Goal: Task Accomplishment & Management: Use online tool/utility

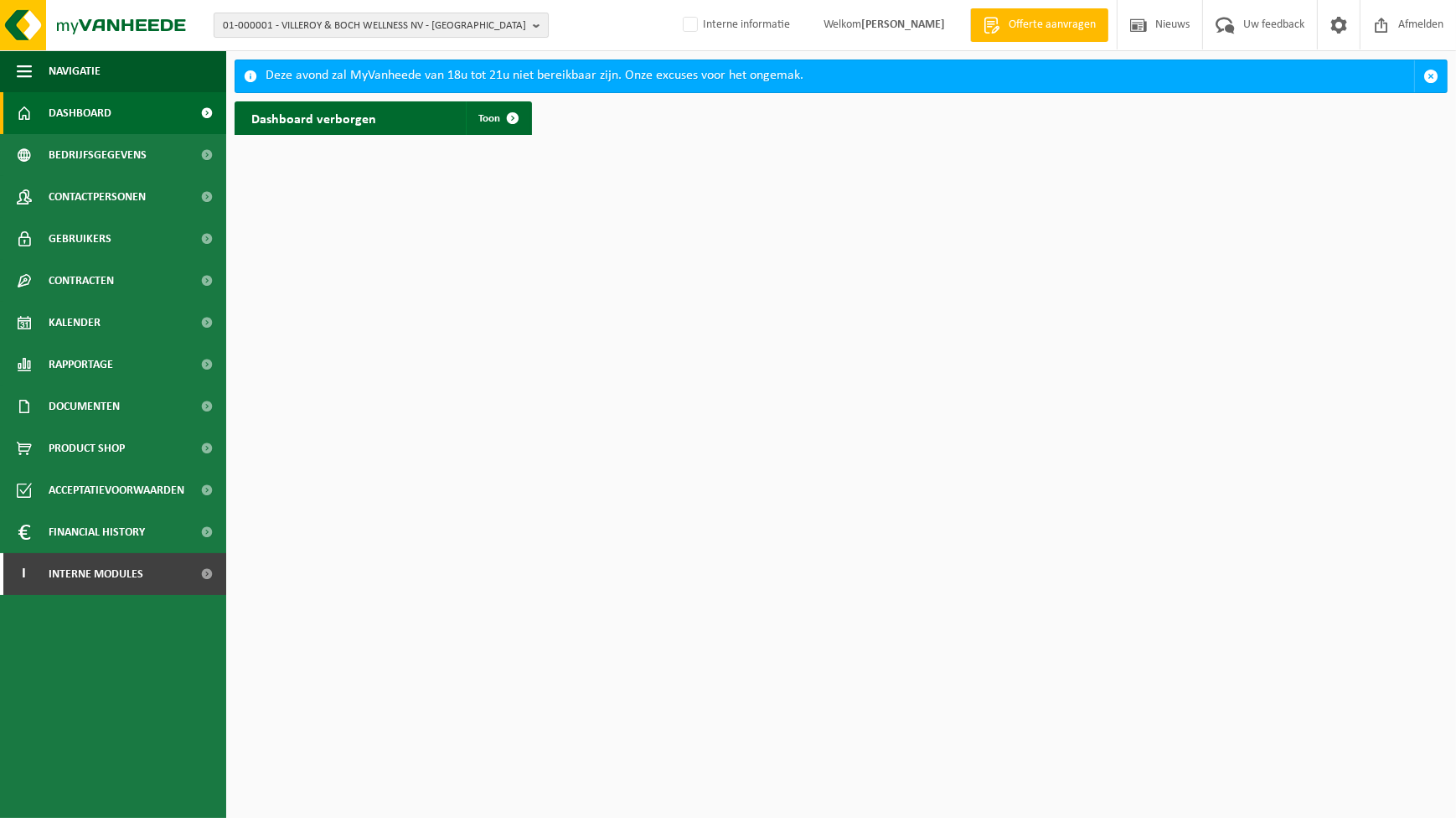
drag, startPoint x: 353, startPoint y: 33, endPoint x: 321, endPoint y: 36, distance: 32.1
click at [353, 33] on span "01-000001 - VILLEROY & BOCH WELLNESS NV - ROESELARE" at bounding box center [374, 25] width 303 height 25
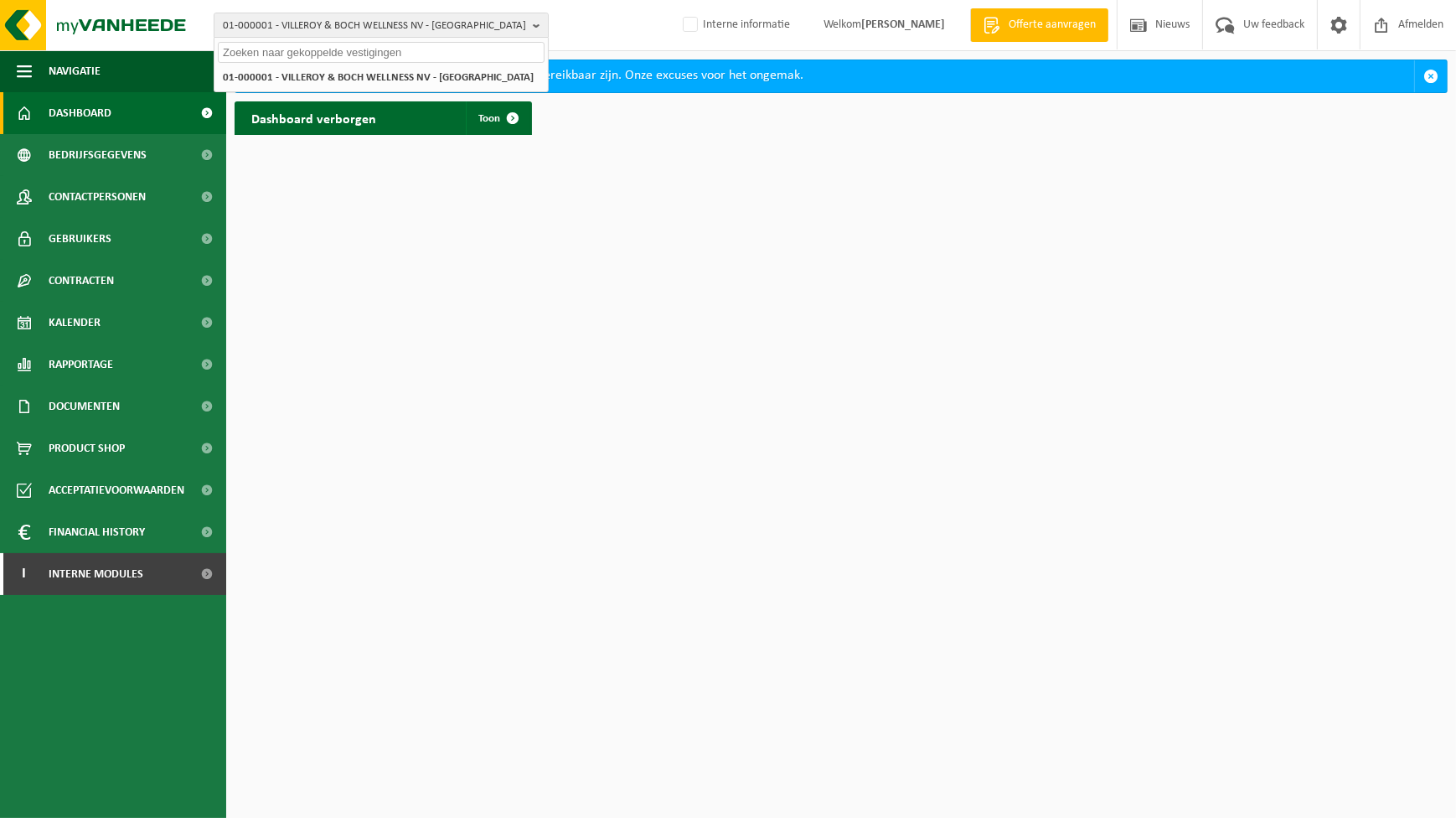
paste input "hannelore.dessein@VANHEEDE.COM"
type input "hannelore.dessein@VANHEEDE.COM"
drag, startPoint x: 412, startPoint y: 50, endPoint x: -3, endPoint y: 67, distance: 415.3
click at [0, 67] on html "01-000001 - VILLEROY & BOCH WELLNESS NV - ROESELARE hannelore.dessein@VANHEEDE.…" at bounding box center [728, 409] width 1456 height 818
type input "10-765669"
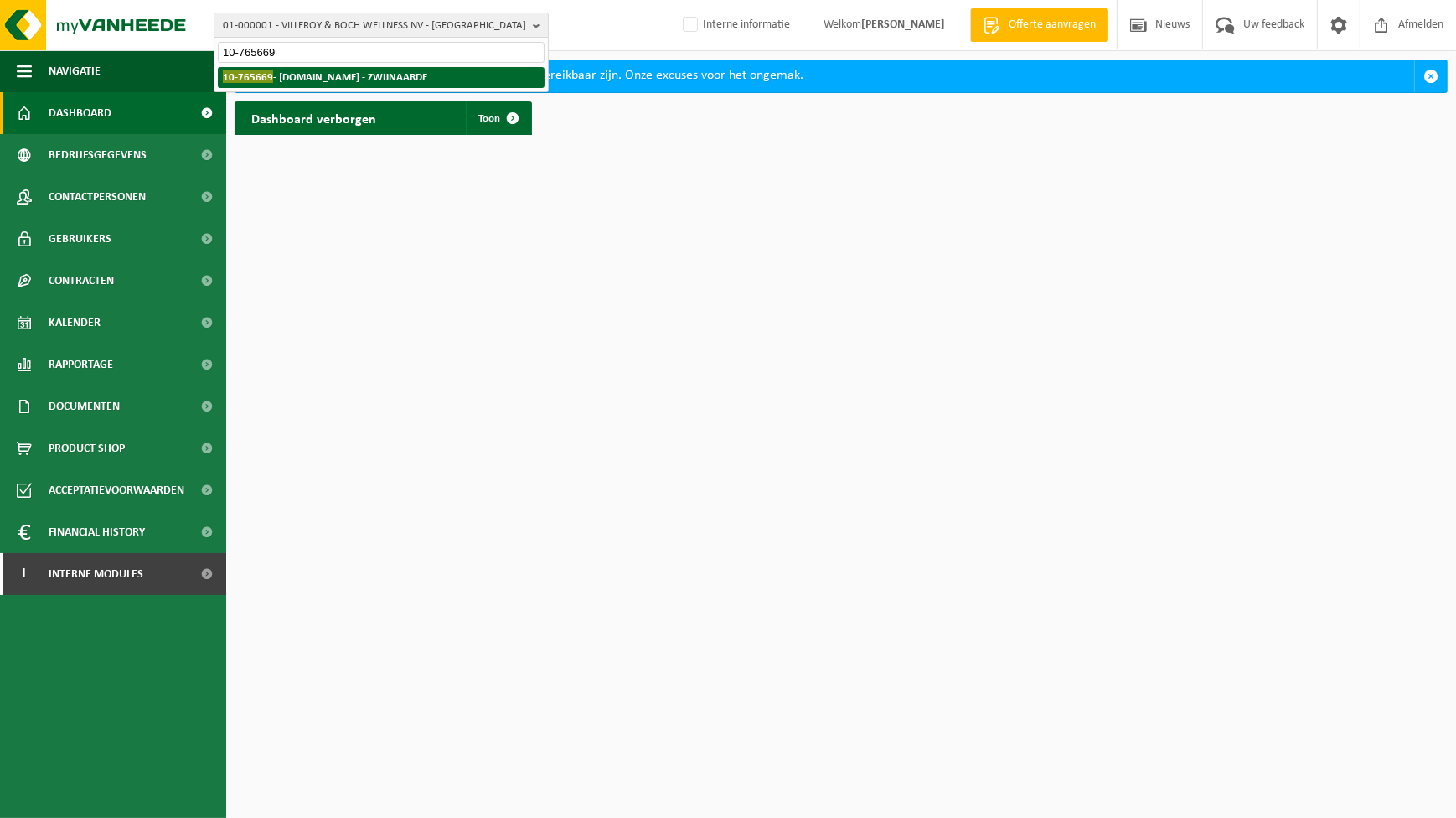
click at [328, 67] on li "10-765669 - APHEA.BIO - ZWIJNAARDE" at bounding box center [381, 78] width 327 height 21
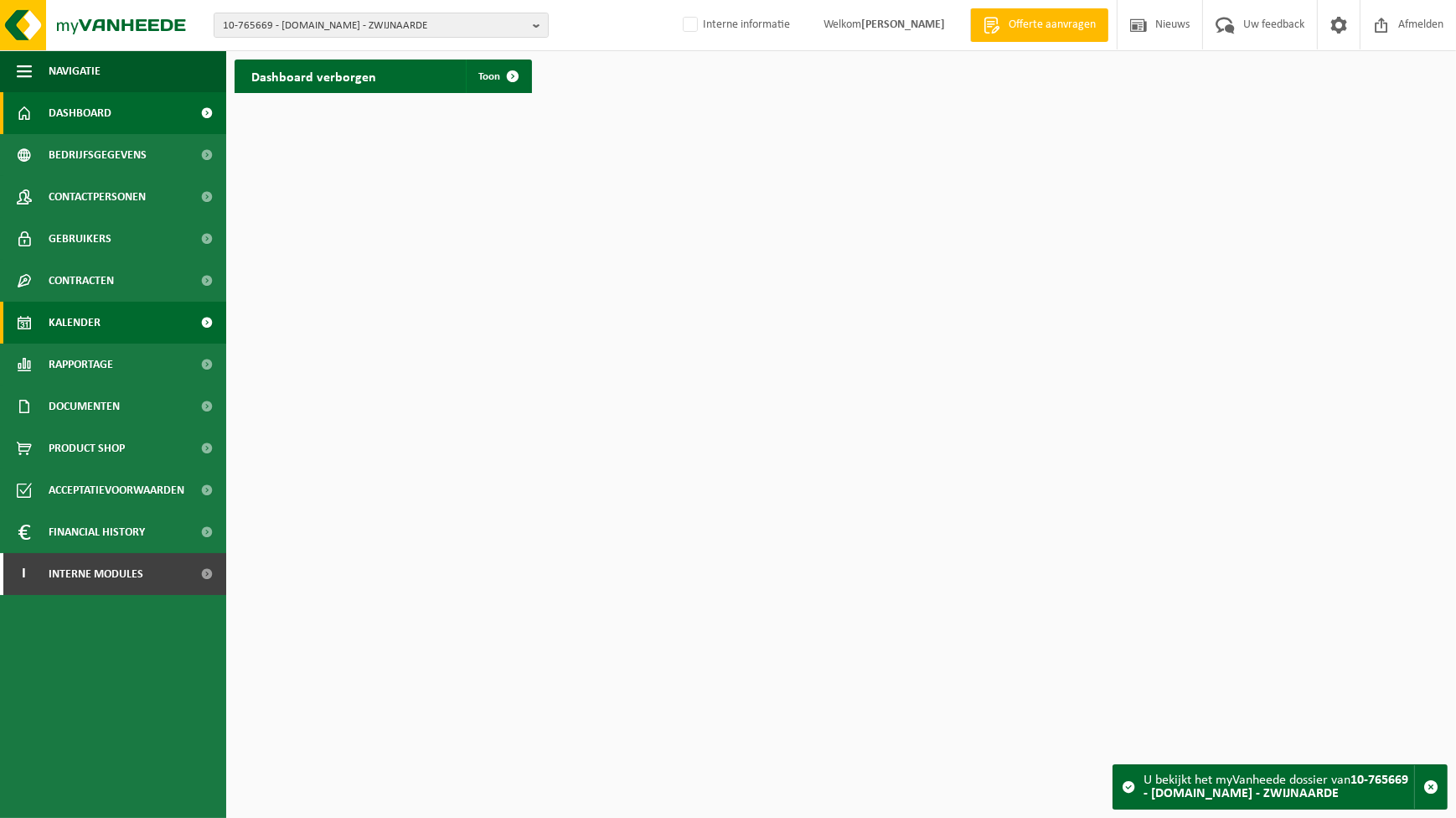
click at [79, 328] on span "Kalender" at bounding box center [74, 322] width 52 height 42
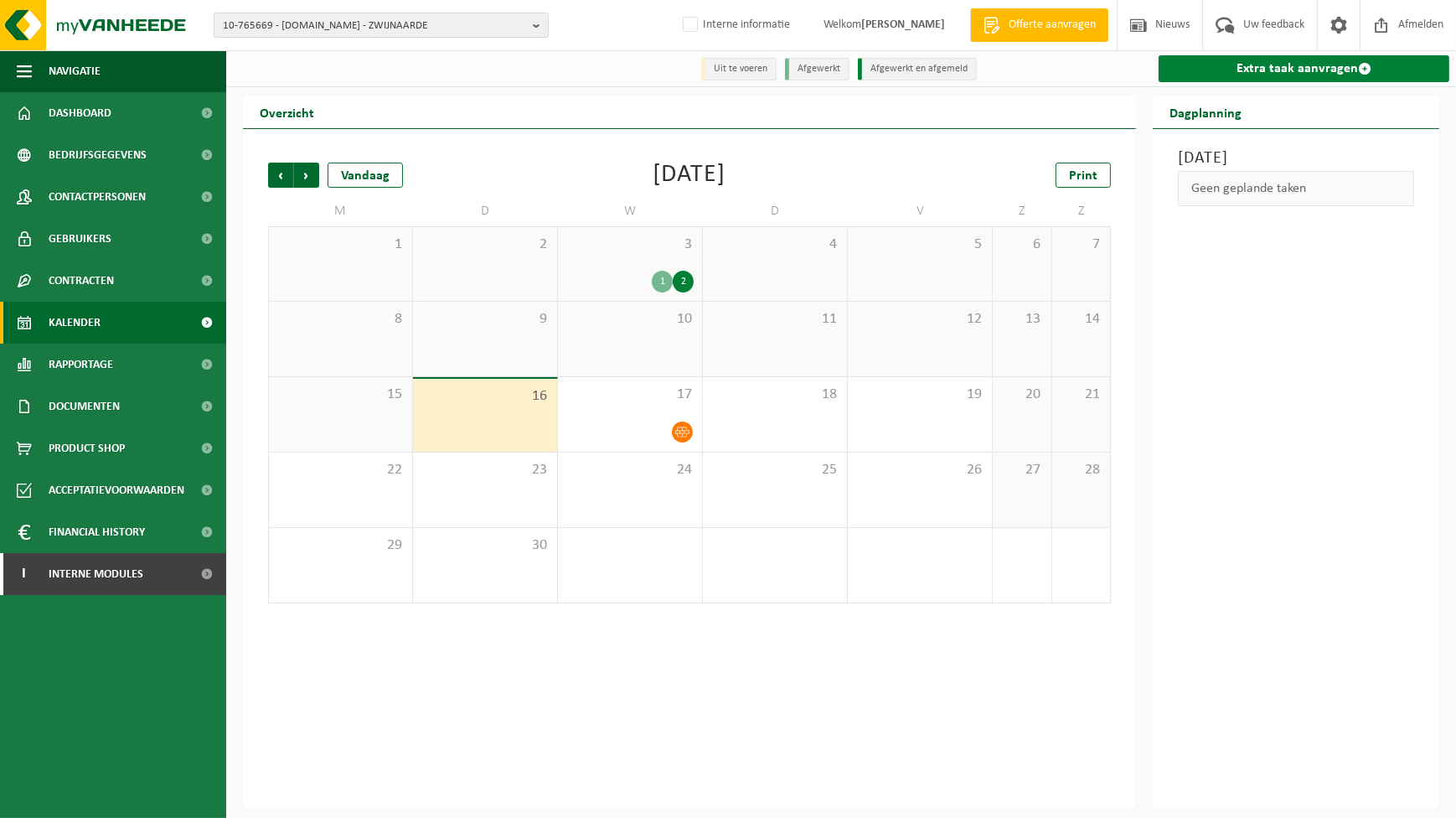
click at [1333, 61] on link "Extra taak aanvragen" at bounding box center [1304, 68] width 291 height 27
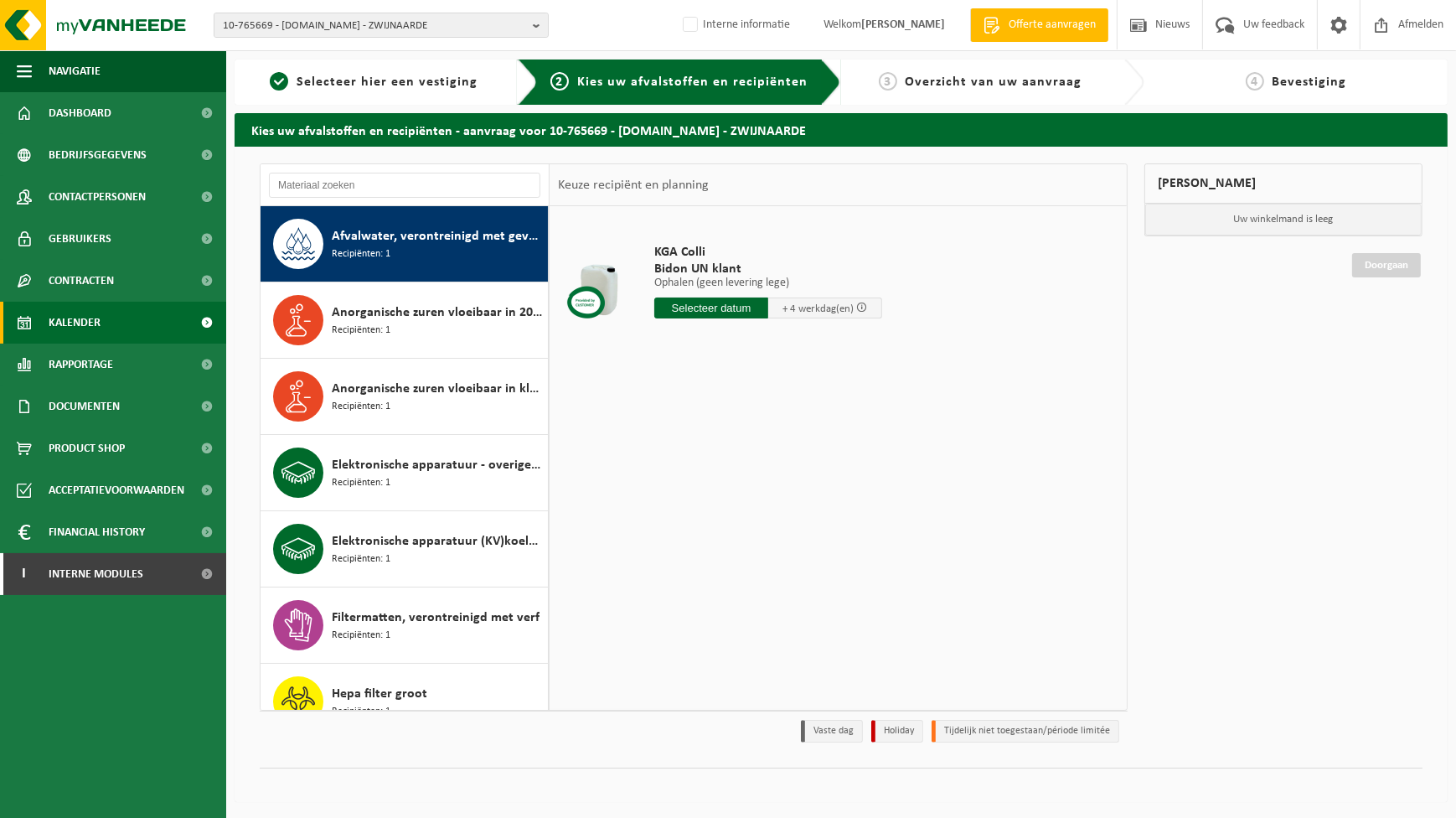
click at [117, 322] on link "Kalender" at bounding box center [113, 322] width 226 height 42
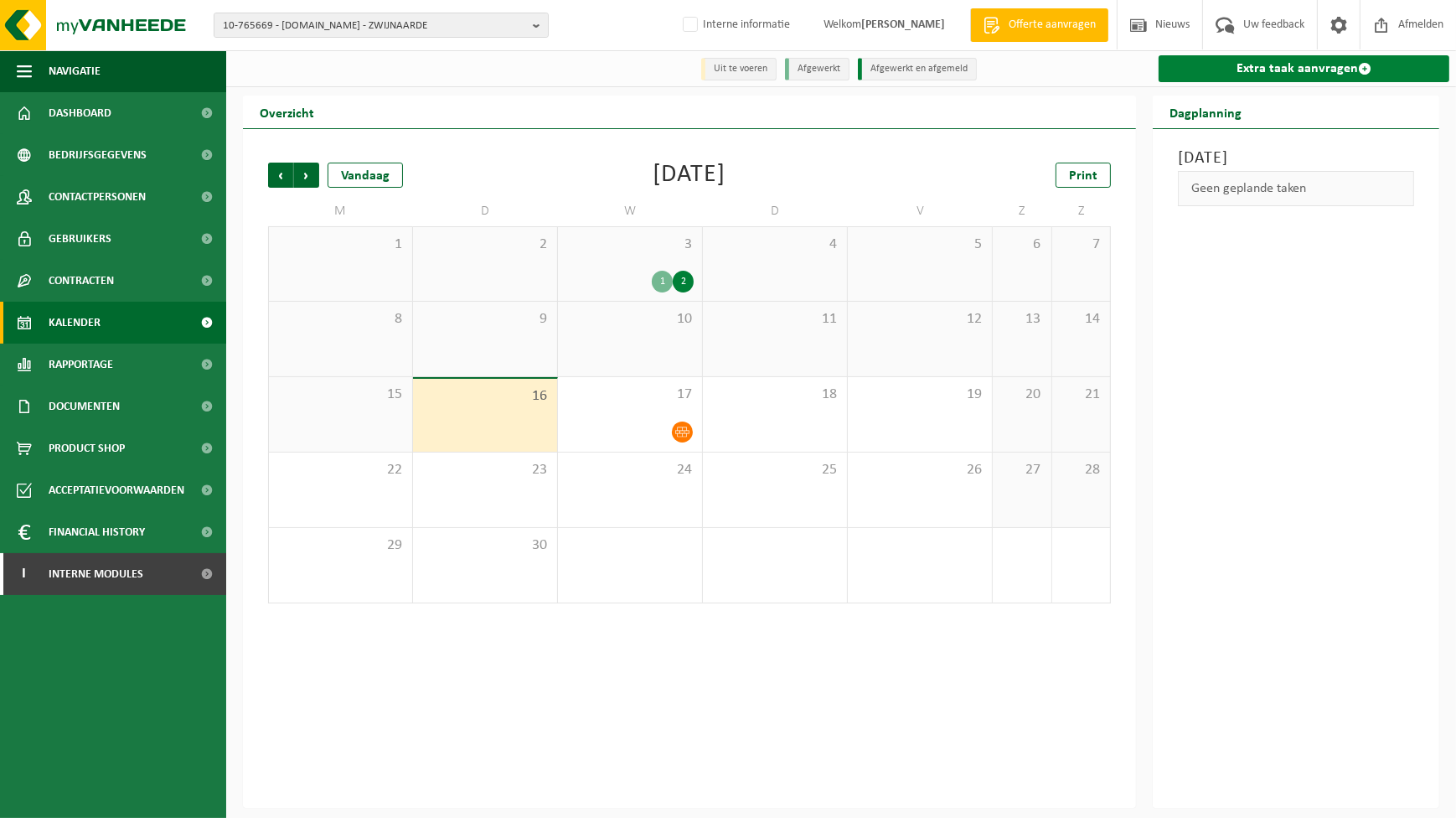
click at [1255, 71] on link "Extra taak aanvragen" at bounding box center [1304, 68] width 291 height 27
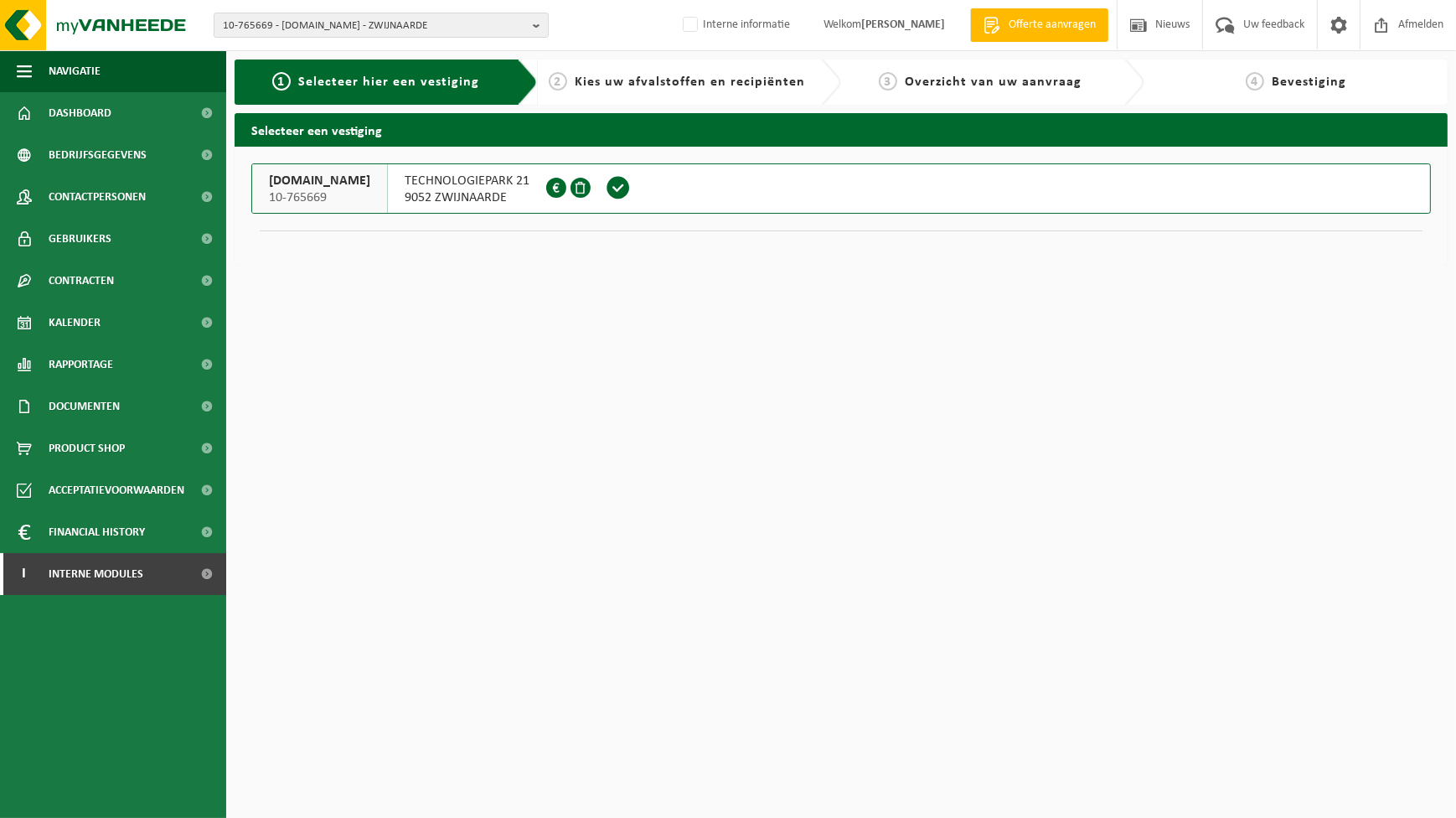
click at [595, 198] on span at bounding box center [618, 189] width 47 height 49
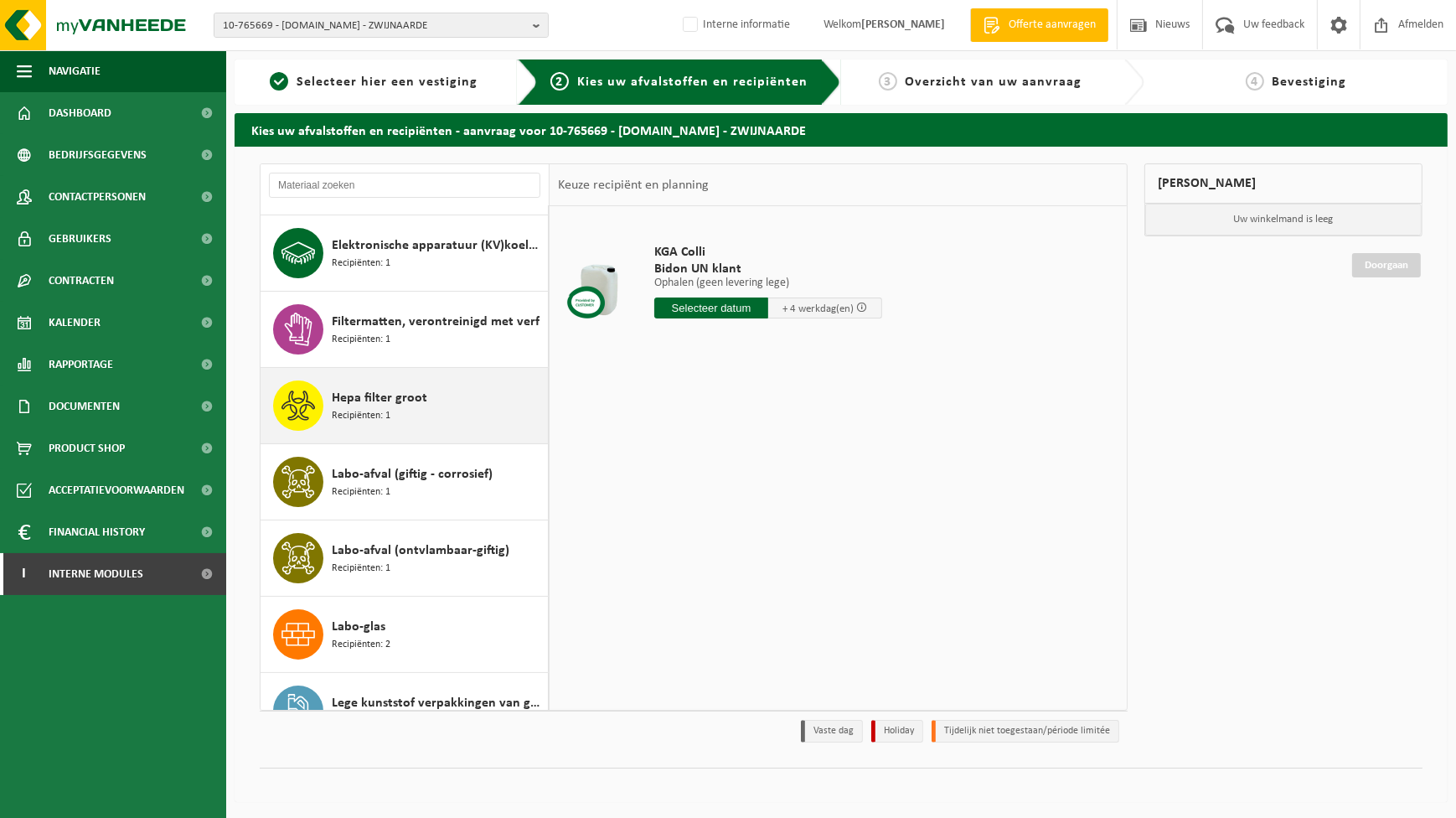
scroll to position [304, 0]
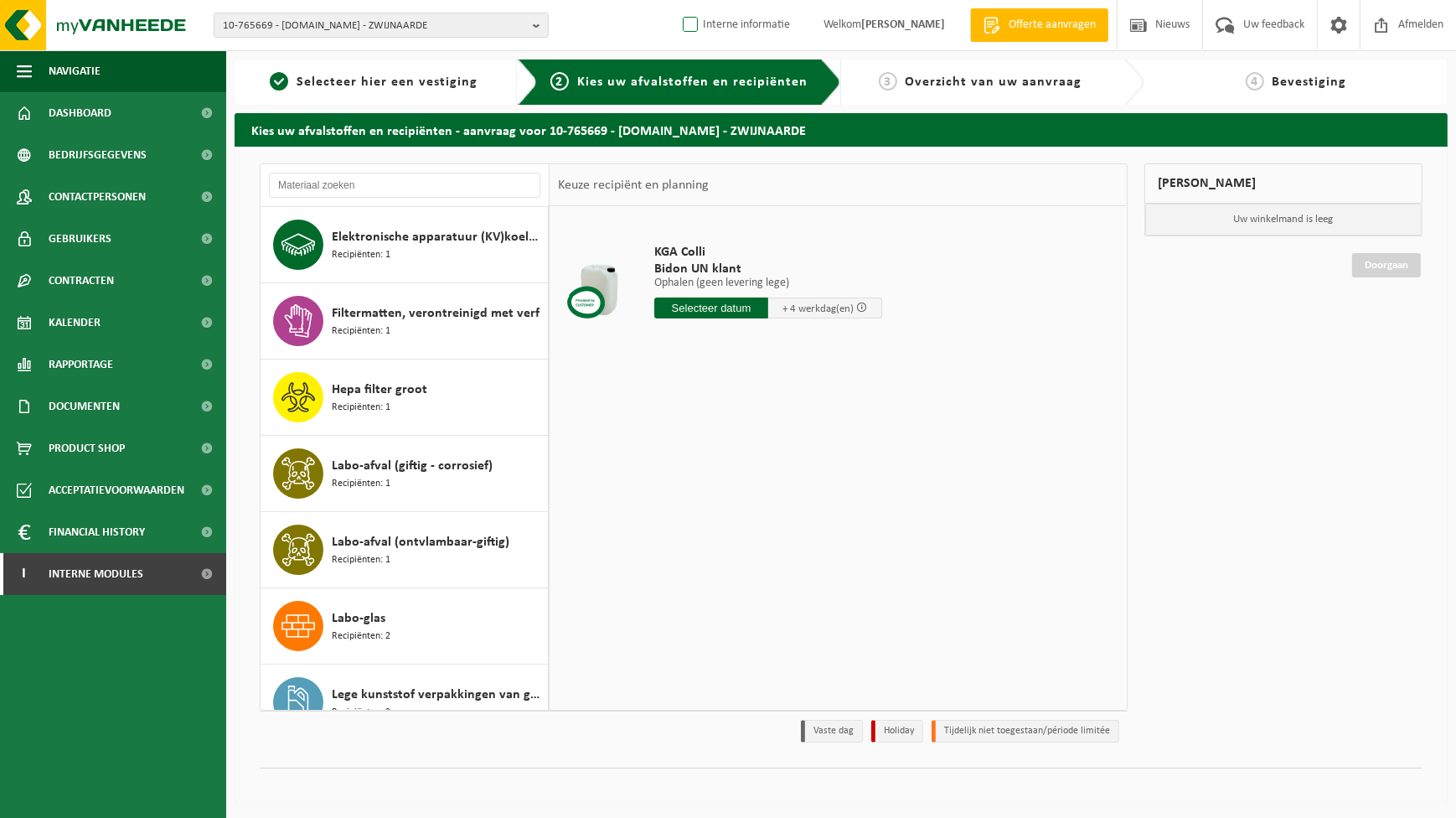
click at [680, 25] on label "Interne informatie" at bounding box center [735, 24] width 111 height 25
click at [677, 0] on input "Interne informatie" at bounding box center [676, -1] width 1 height 1
checkbox input "true"
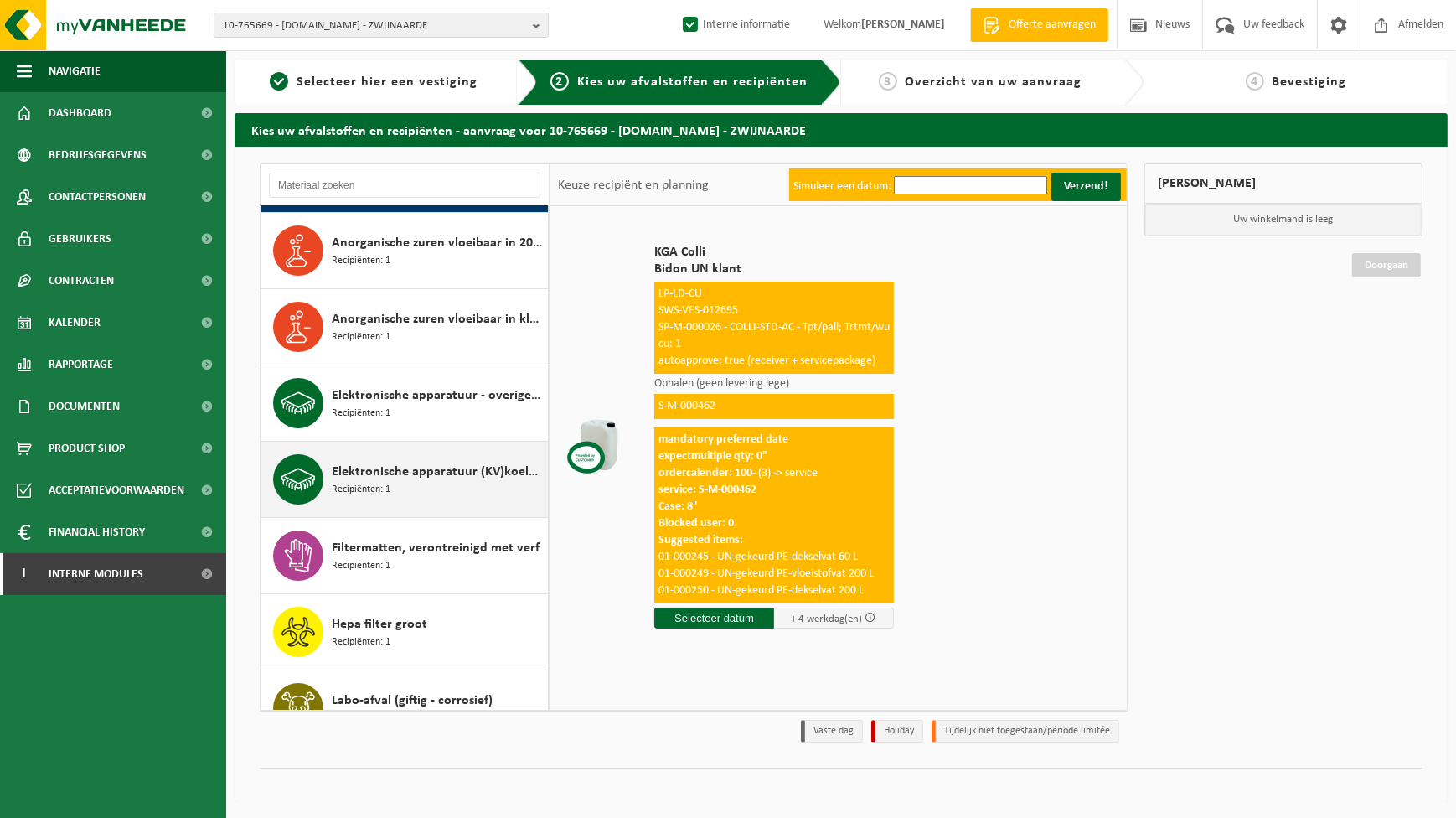
scroll to position [228, 0]
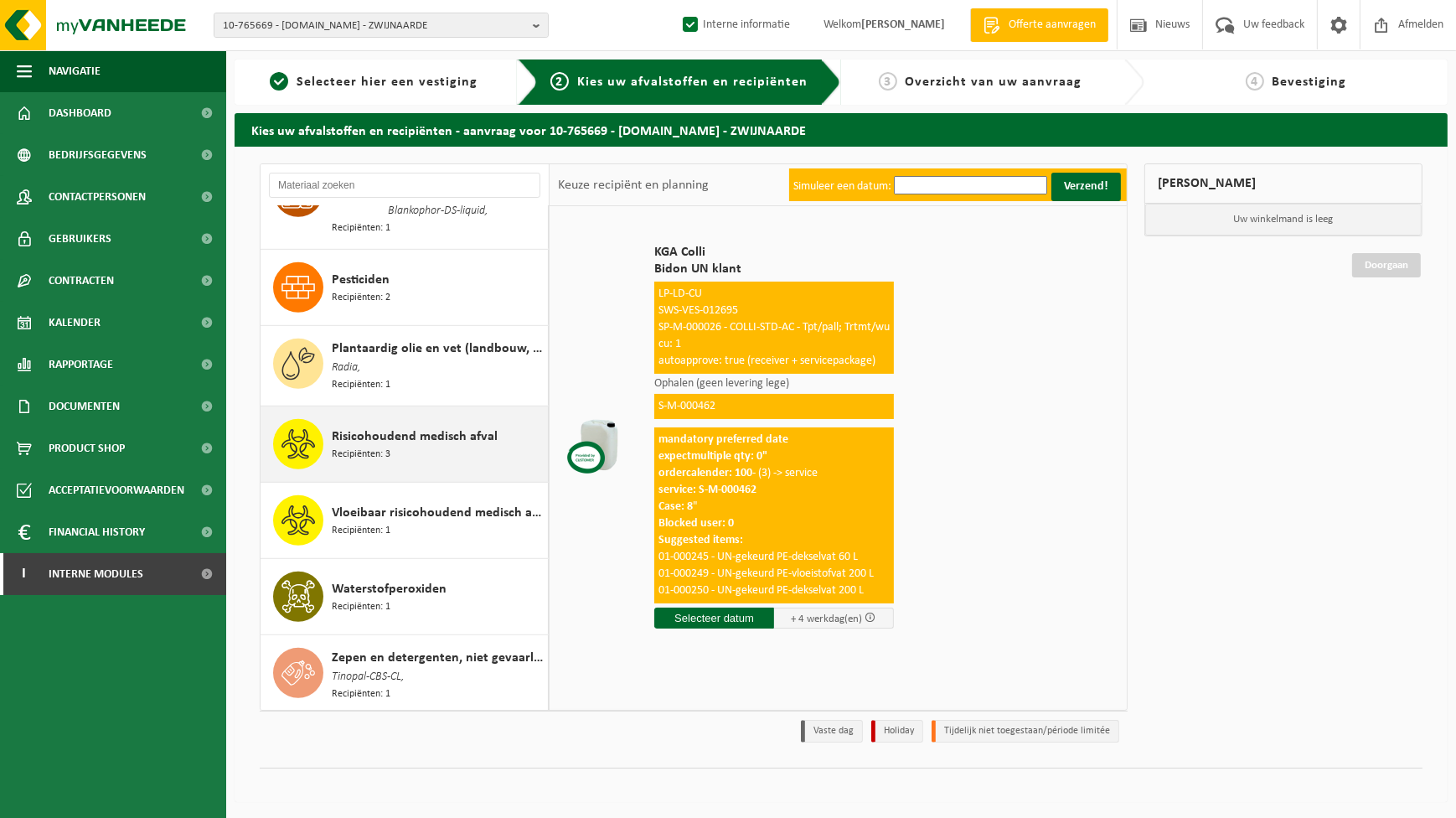
click at [382, 453] on span "Recipiënten: 3" at bounding box center [361, 454] width 59 height 16
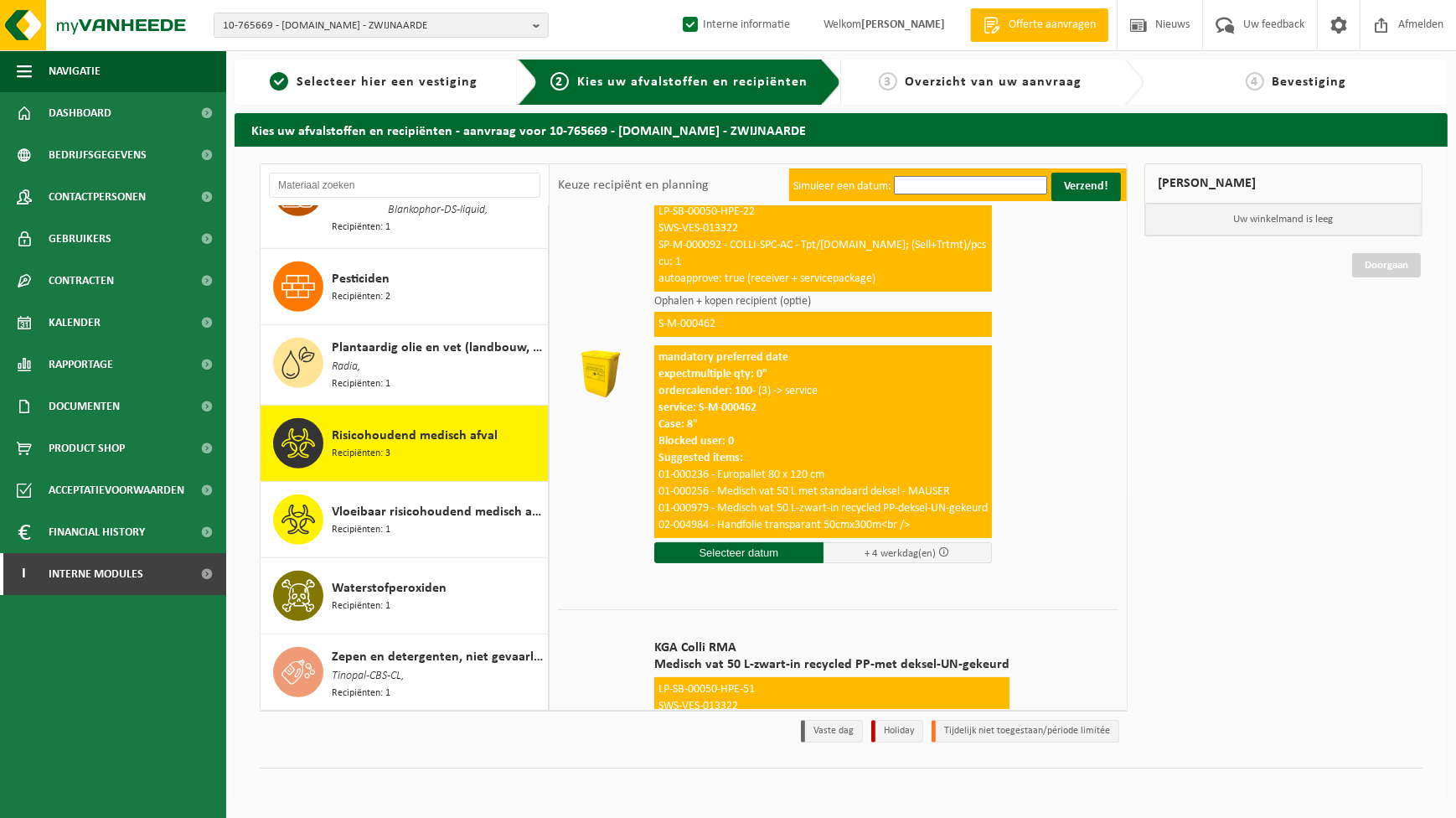
scroll to position [533, 0]
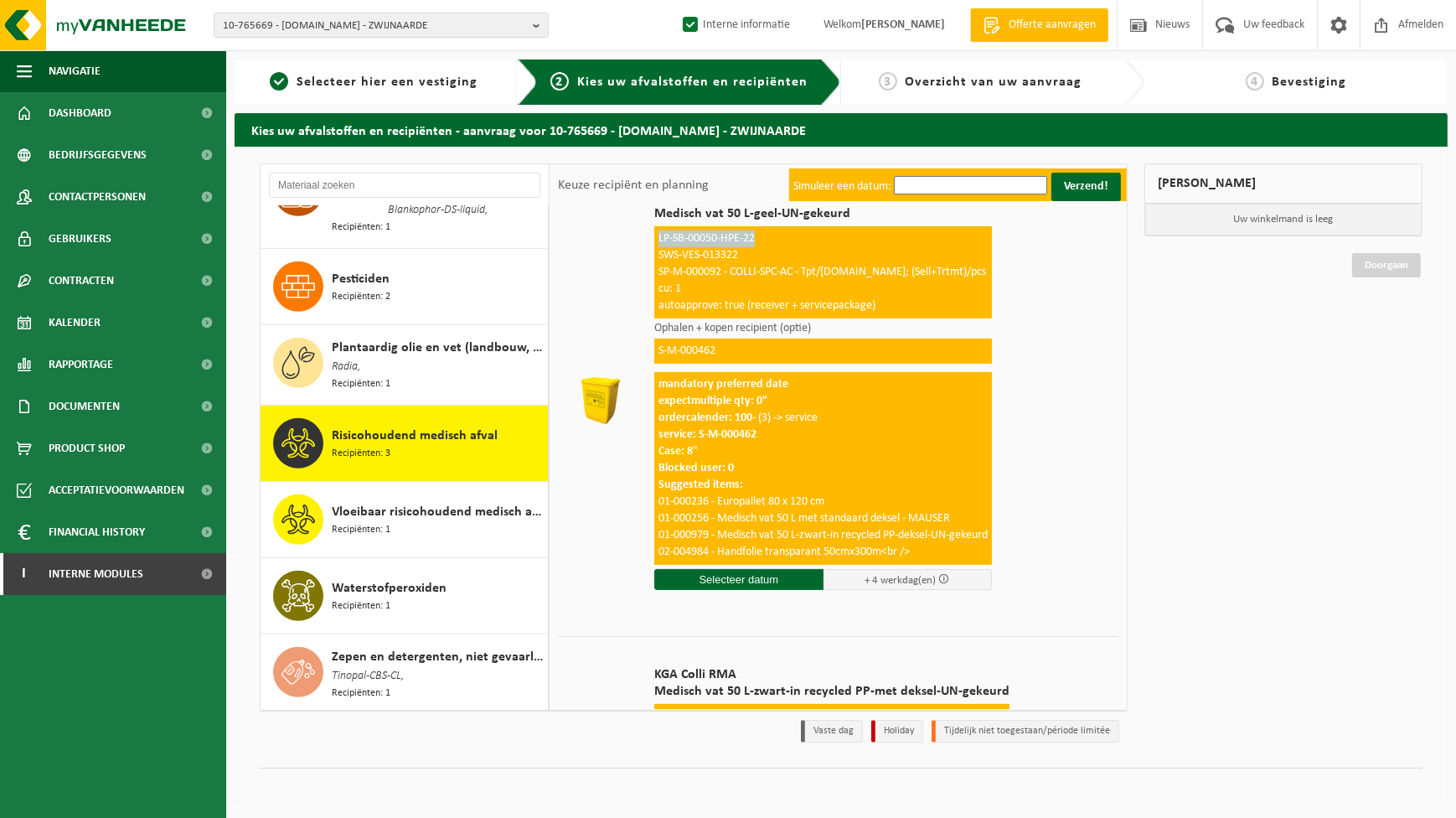
drag, startPoint x: 758, startPoint y: 239, endPoint x: 658, endPoint y: 237, distance: 100.0
click at [658, 237] on div "LP-SB-00050-HPE-22 SWS-VES-013322 SP-M-000092 - COLLI-SPC-AC - Tpt/[DOMAIN_NAME…" at bounding box center [823, 273] width 338 height 93
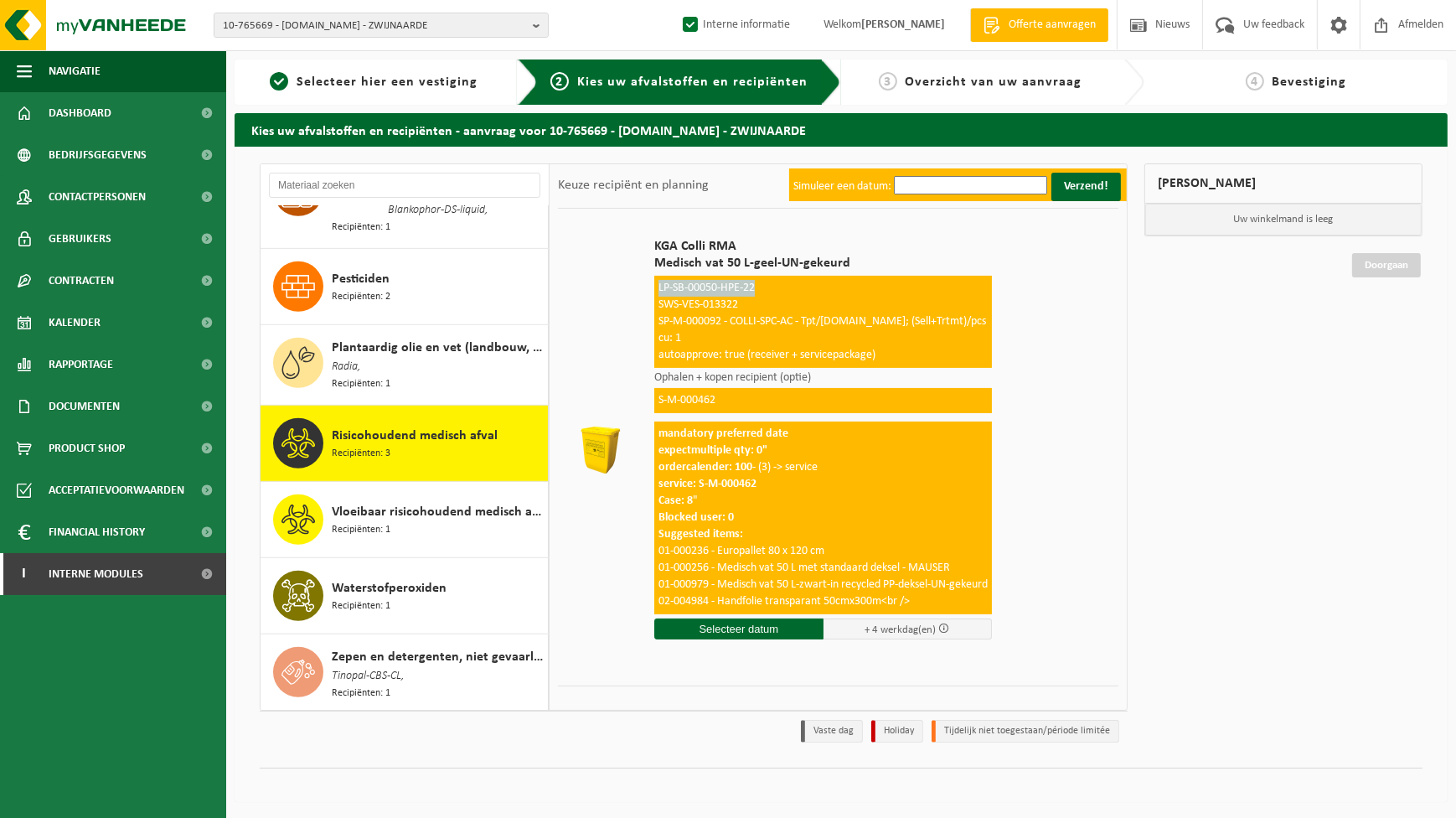
scroll to position [457, 0]
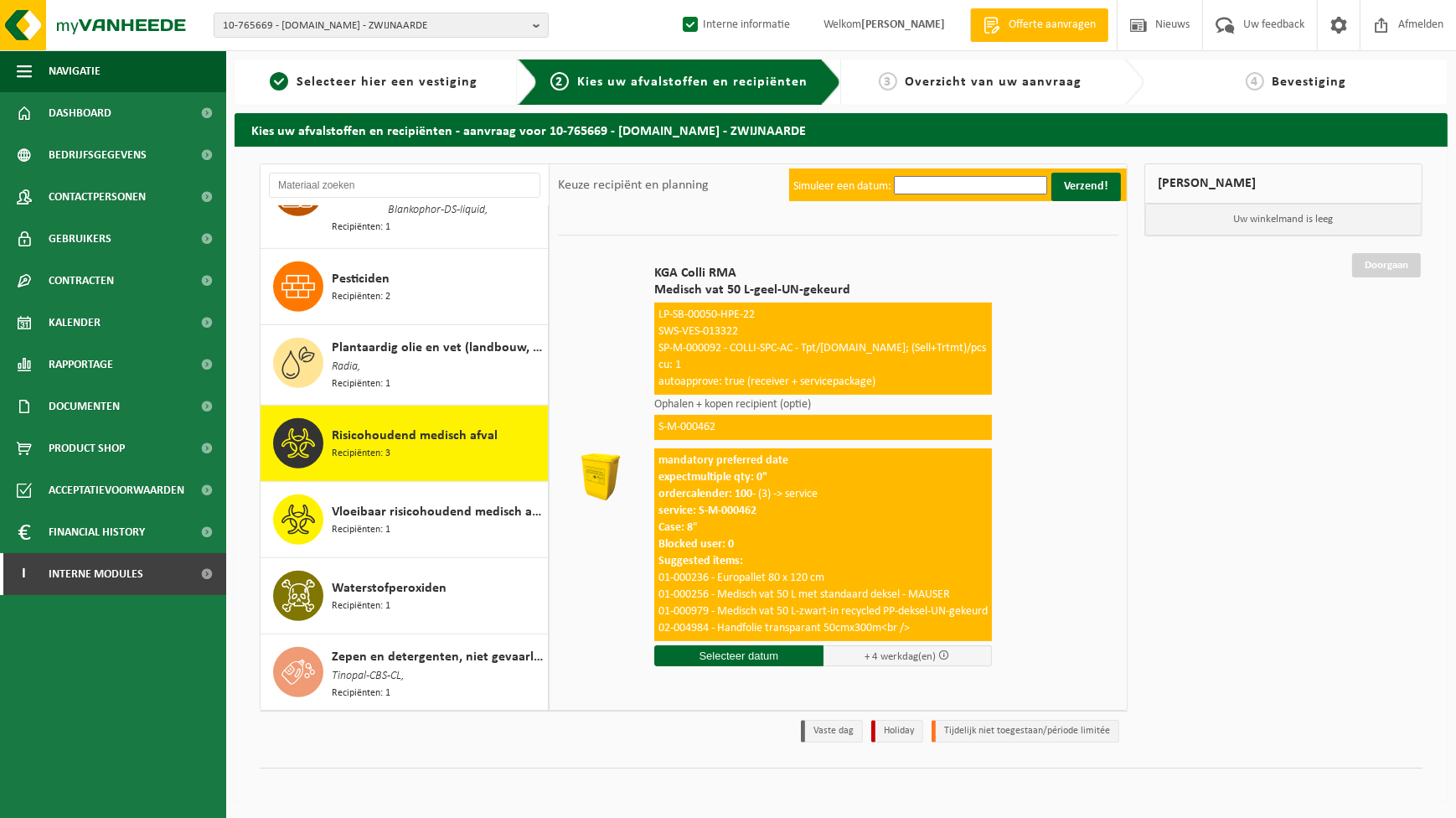
click at [682, 24] on label "Interne informatie" at bounding box center [735, 24] width 111 height 25
click at [677, 0] on input "Interne informatie" at bounding box center [676, -1] width 1 height 1
checkbox input "false"
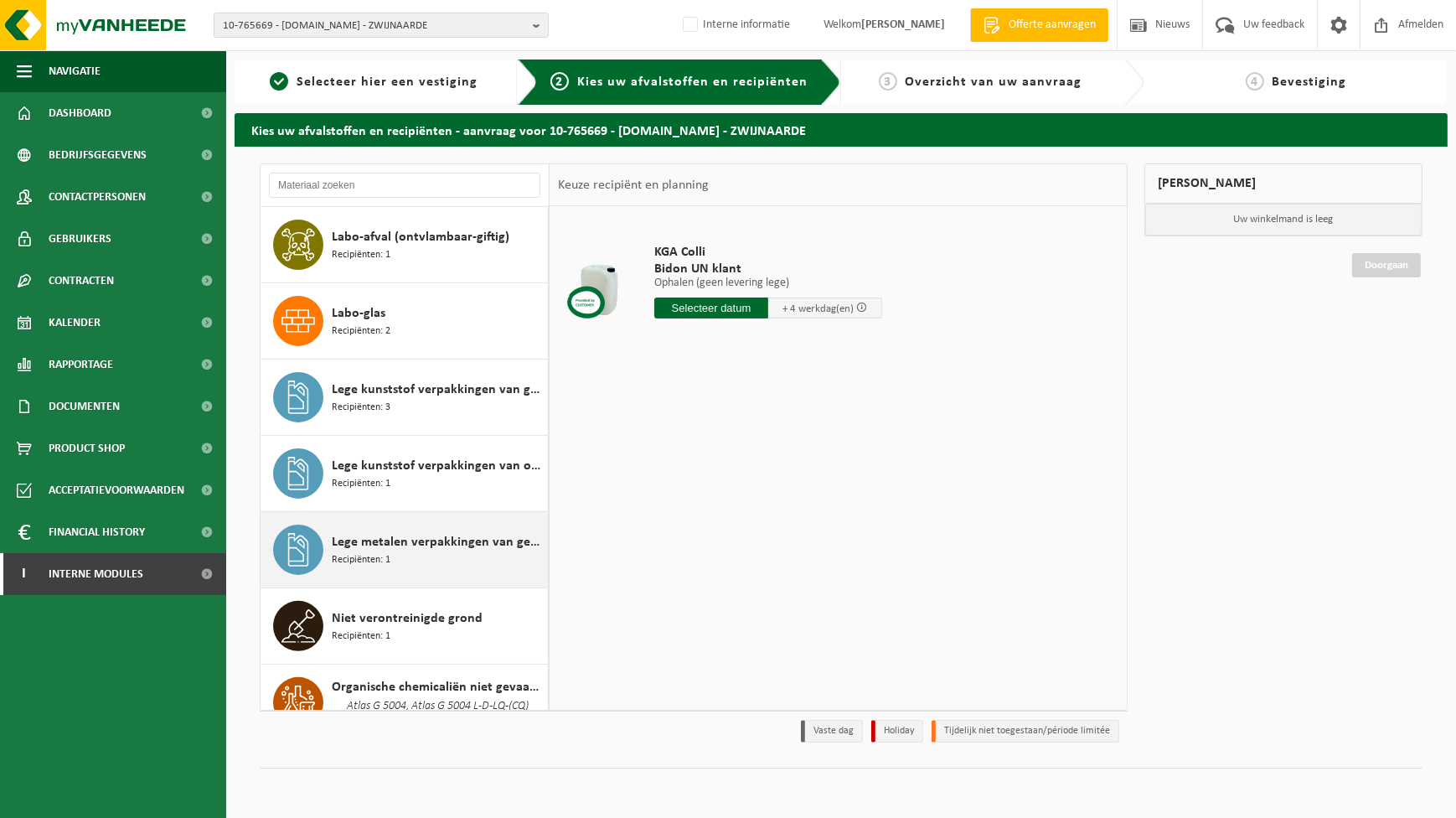
scroll to position [762, 0]
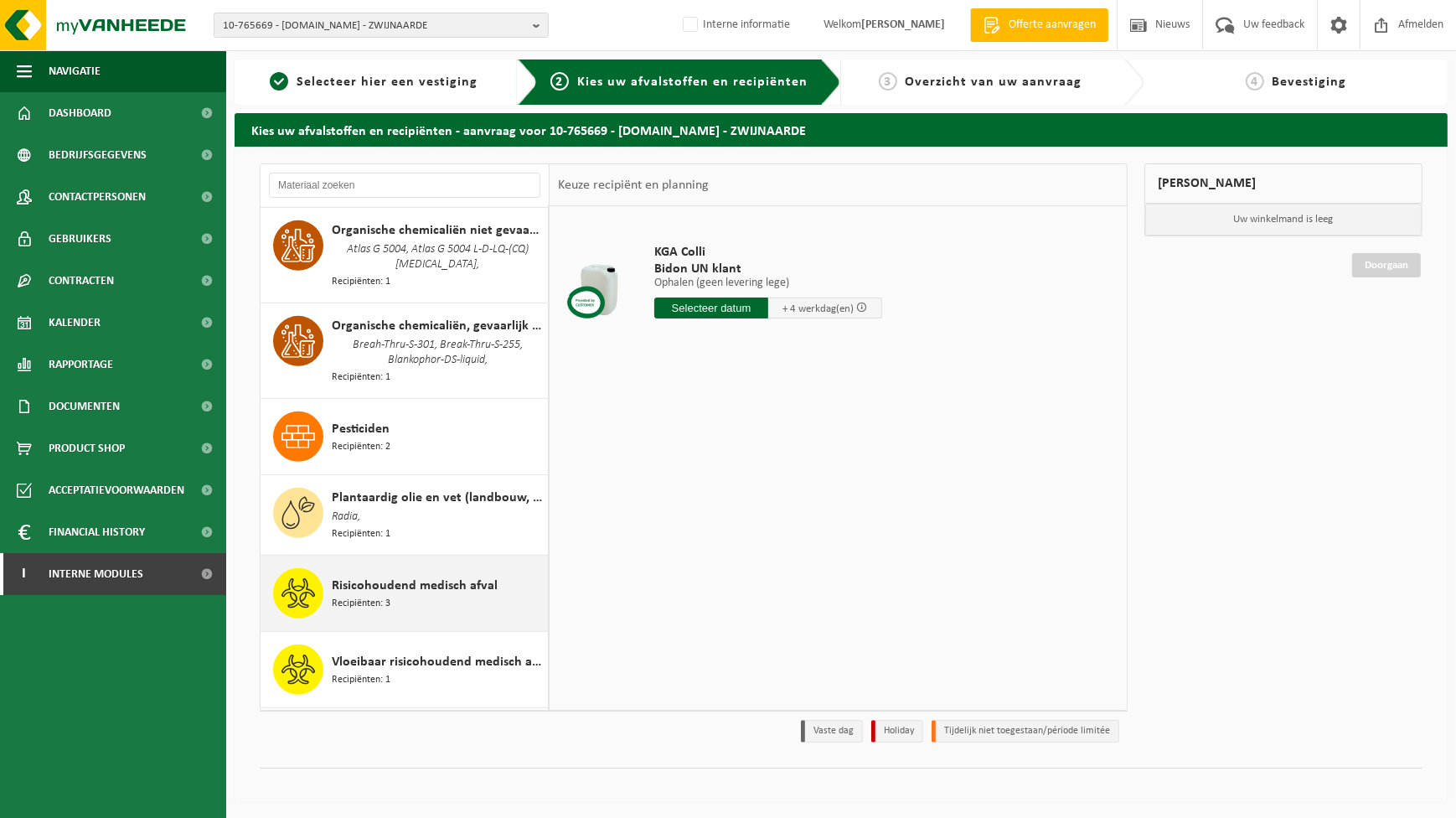
click at [386, 601] on span "Recipiënten: 3" at bounding box center [361, 604] width 59 height 16
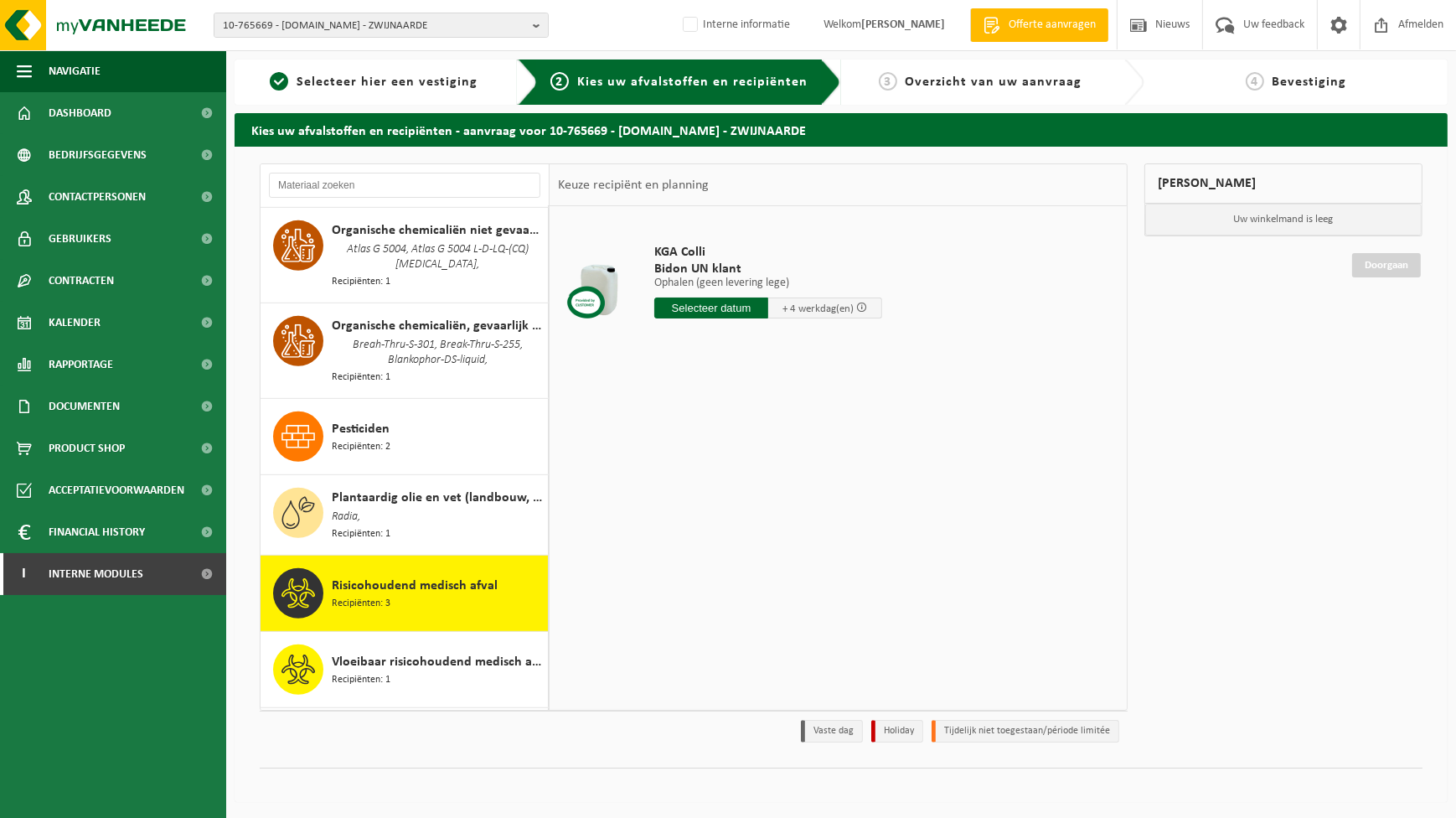
scroll to position [1217, 0]
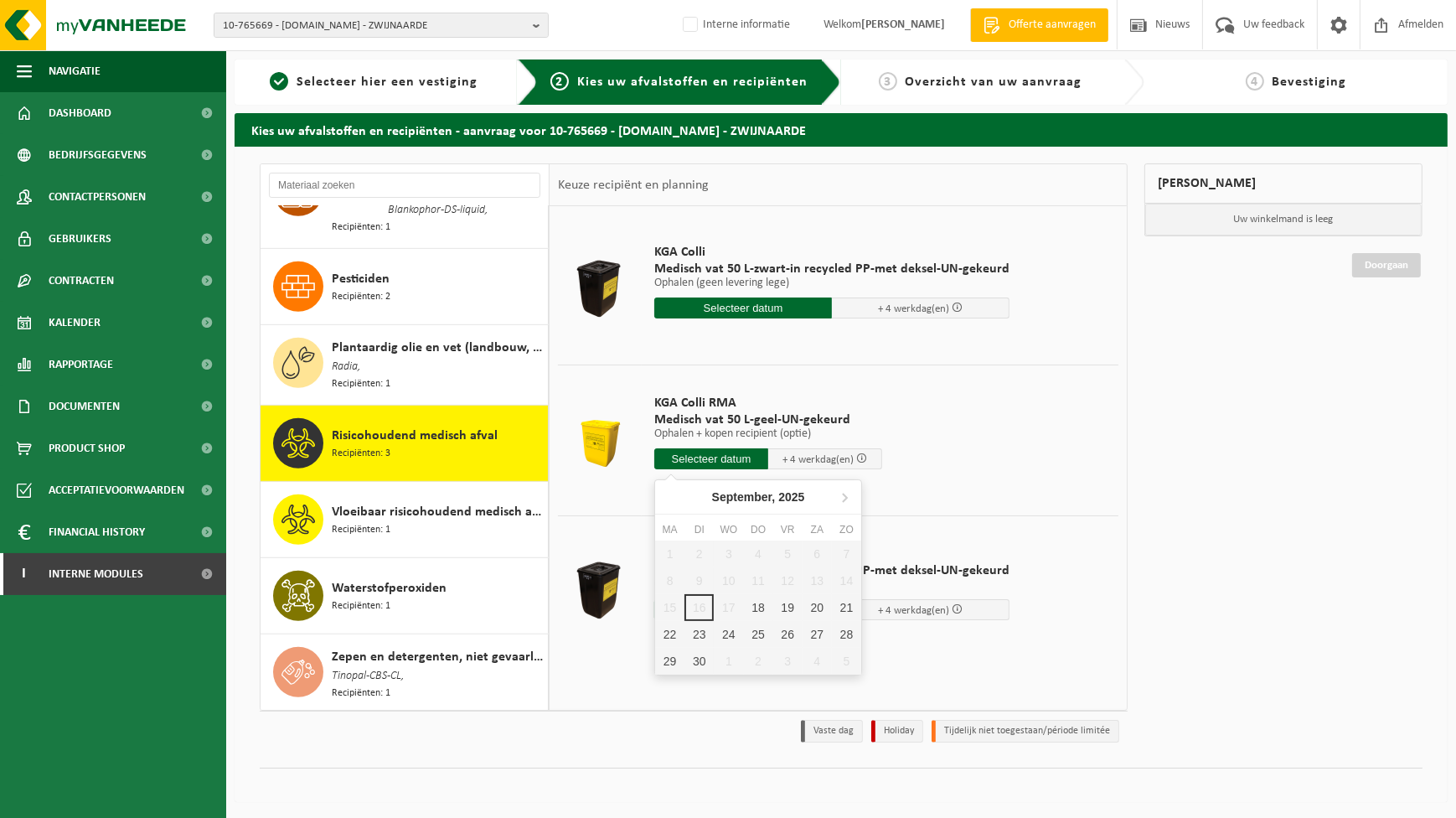
click at [743, 464] on input "text" at bounding box center [711, 459] width 114 height 21
click at [763, 600] on div "18" at bounding box center [759, 607] width 30 height 27
type input "Van [DATE]"
type input "[DATE]"
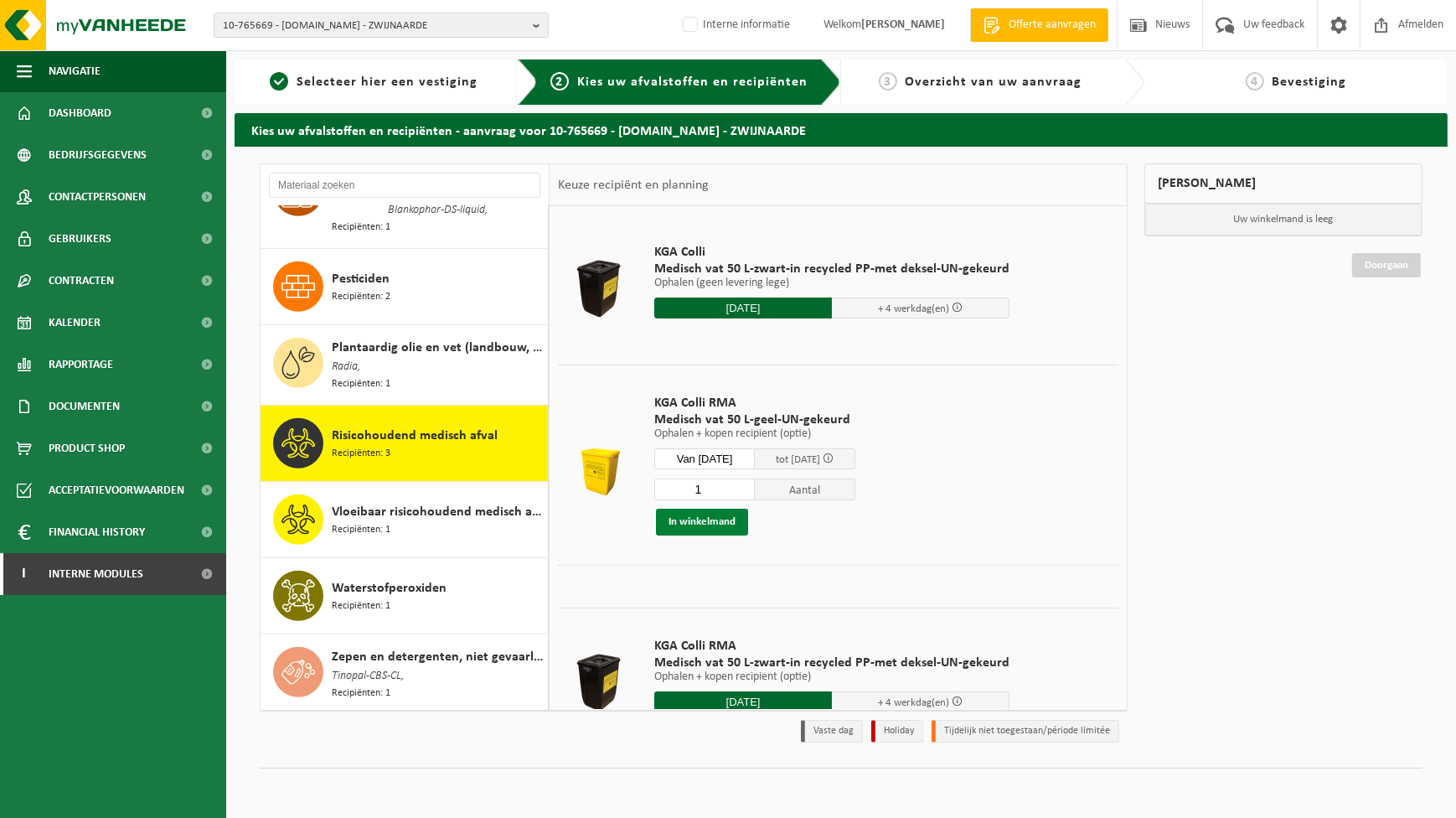
click at [703, 523] on button "In winkelmand" at bounding box center [702, 522] width 93 height 27
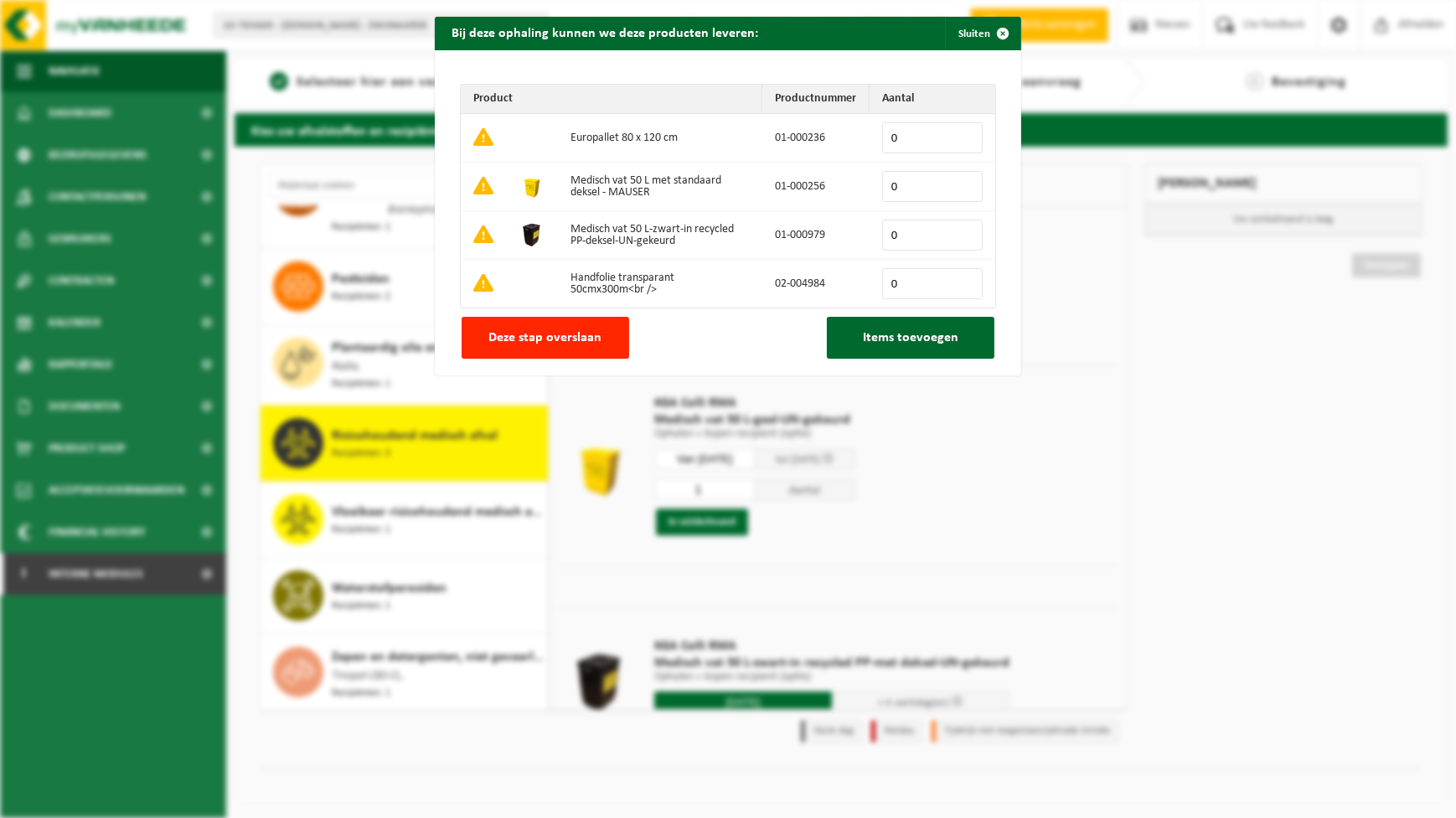
click at [957, 177] on input "0" at bounding box center [932, 186] width 100 height 31
click at [967, 179] on input "1" at bounding box center [932, 186] width 100 height 31
type input "2"
click at [967, 179] on input "2" at bounding box center [932, 186] width 100 height 31
click at [993, 36] on span "button" at bounding box center [1003, 33] width 33 height 33
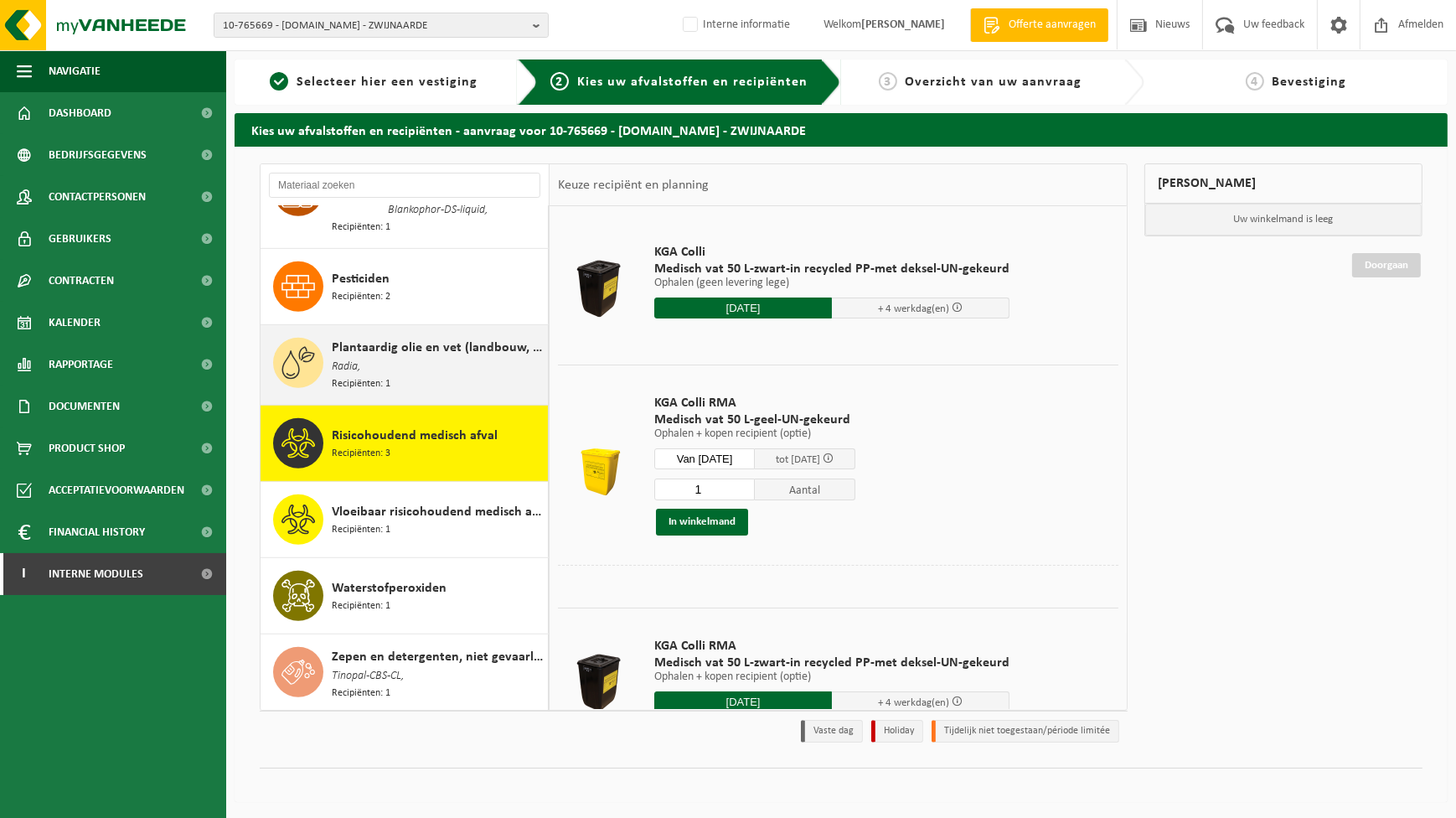
click at [335, 364] on span "Radia," at bounding box center [346, 367] width 29 height 18
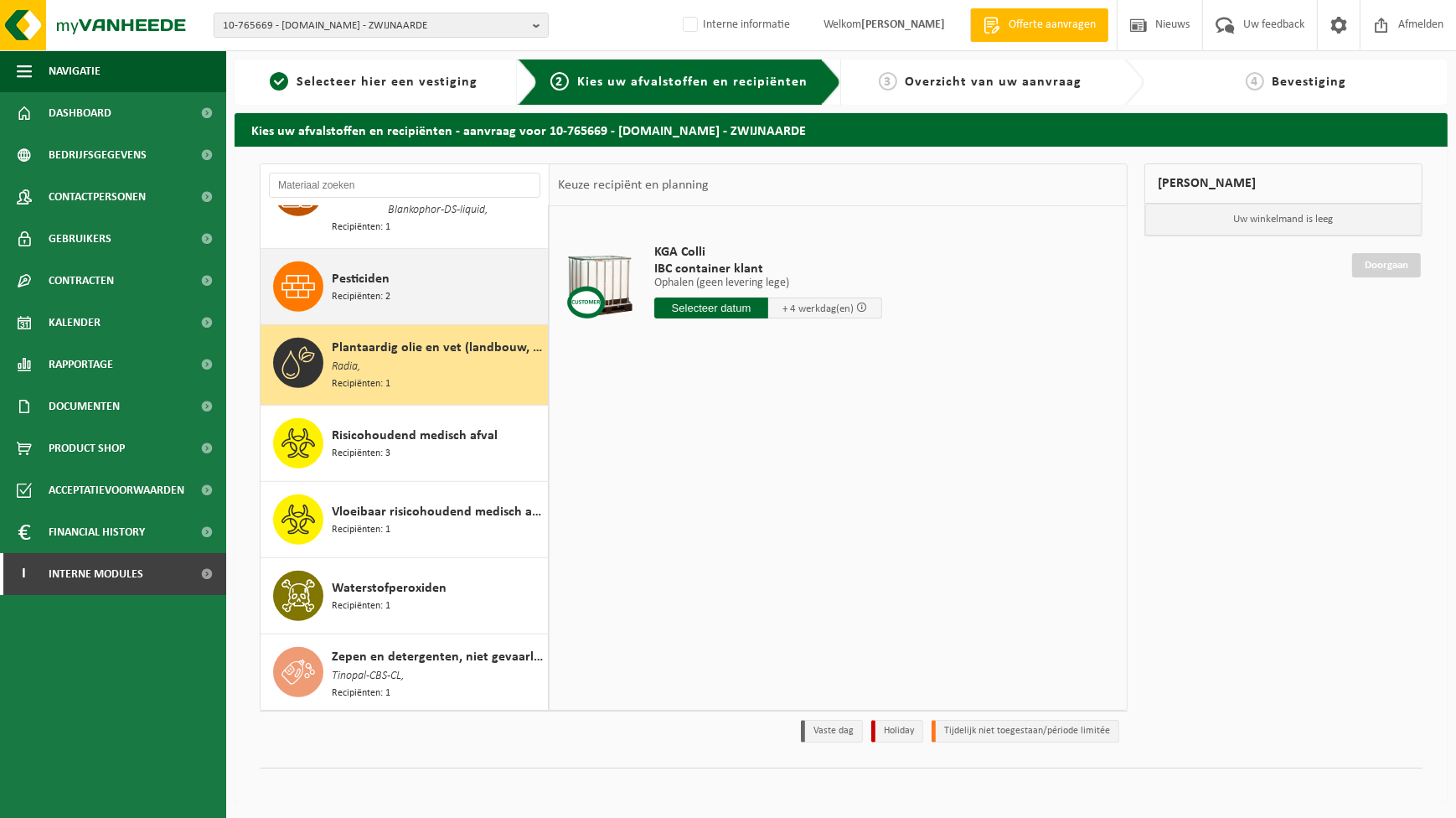
click at [386, 279] on span "Pesticiden" at bounding box center [361, 279] width 58 height 20
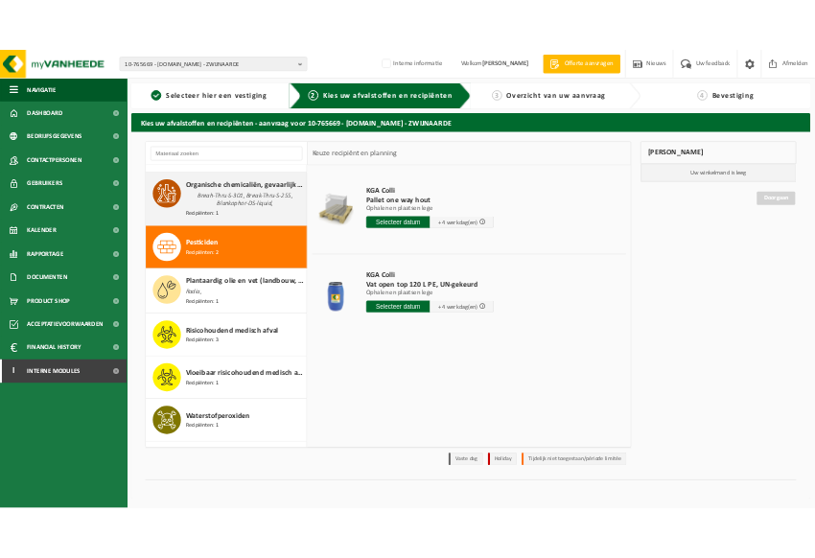
scroll to position [1218, 0]
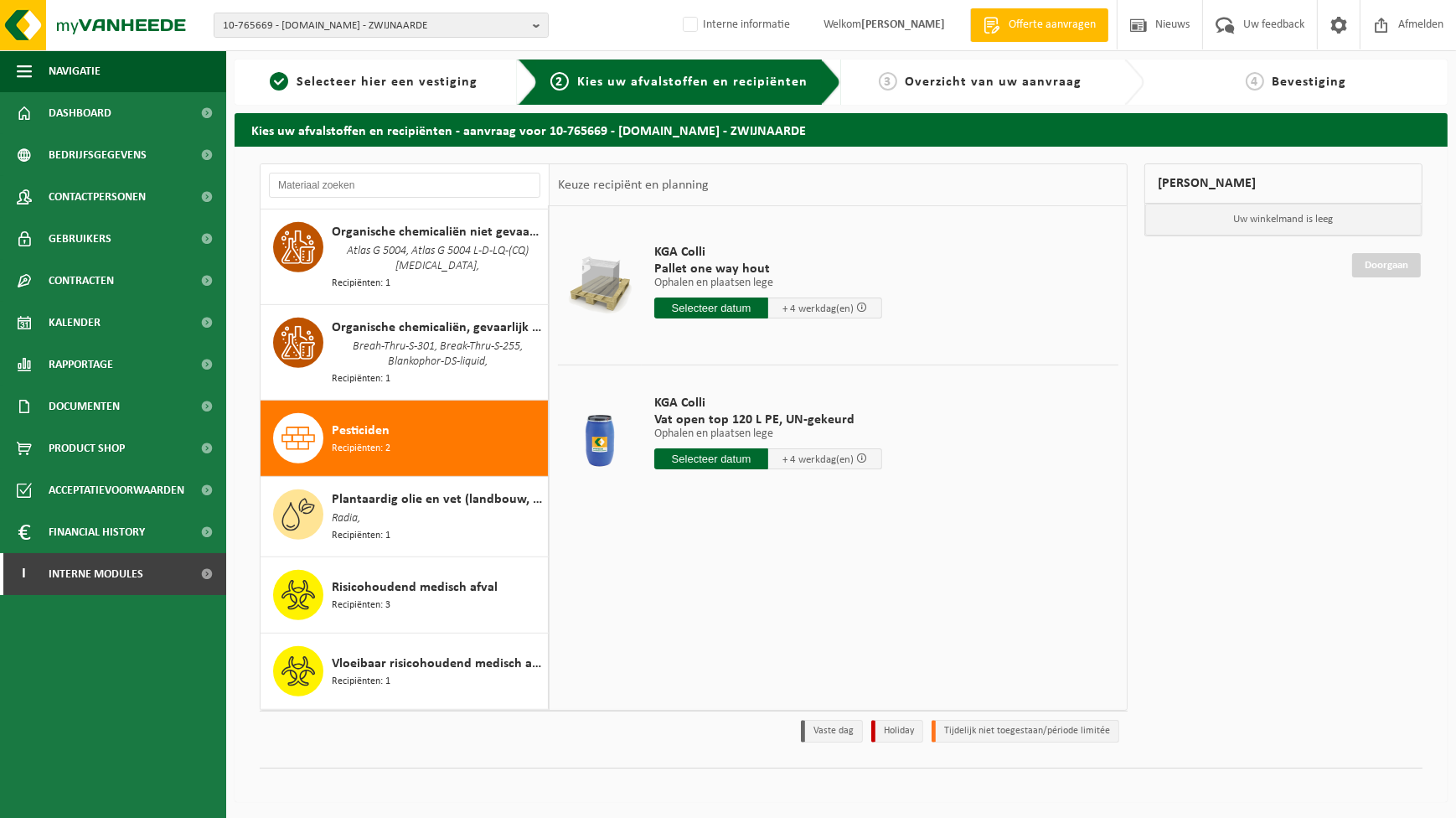
click at [748, 454] on input "text" at bounding box center [711, 459] width 114 height 21
